Goal: Information Seeking & Learning: Learn about a topic

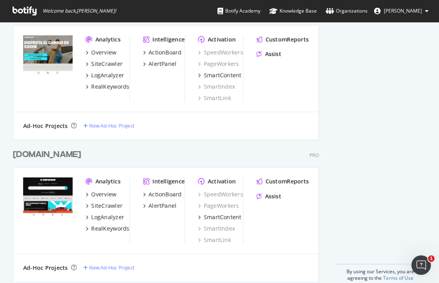
scroll to position [398, 0]
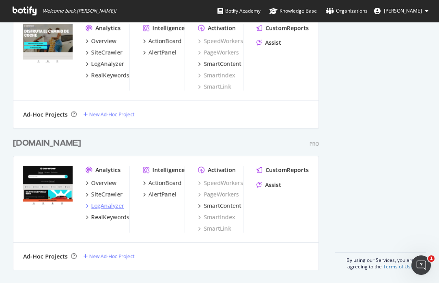
click at [112, 205] on div "LogAnalyzer" at bounding box center [107, 206] width 33 height 8
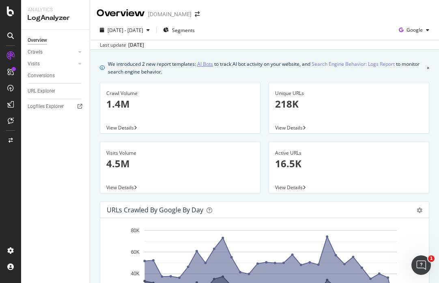
click at [209, 64] on link "AI Bots" at bounding box center [205, 64] width 16 height 9
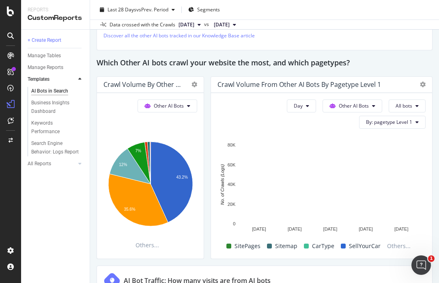
scroll to position [1248, 0]
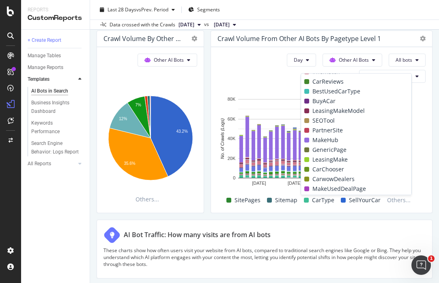
scroll to position [188, 0]
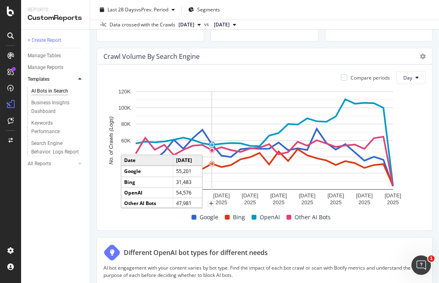
scroll to position [390, 0]
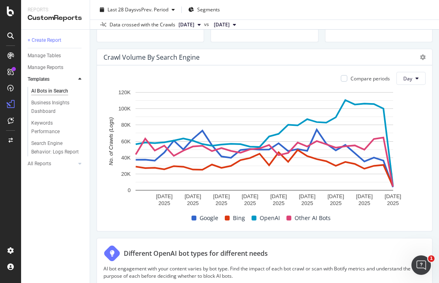
click at [266, 217] on span "OpenAI" at bounding box center [270, 218] width 20 height 10
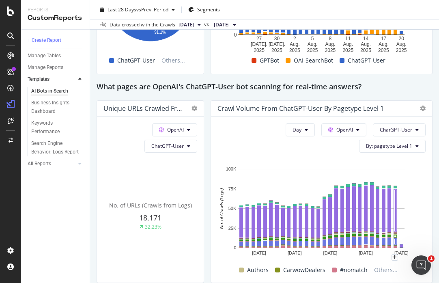
scroll to position [892, 0]
